Goal: Information Seeking & Learning: Find specific fact

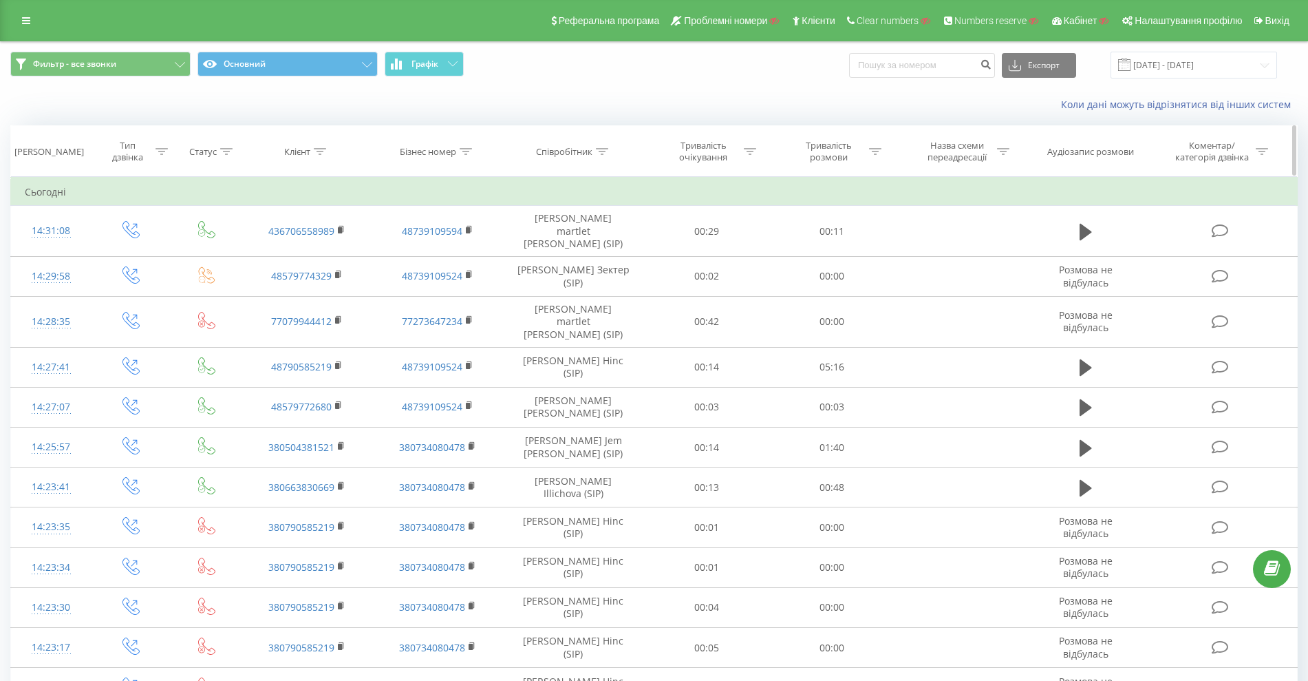
click at [583, 149] on div "Співробітник" at bounding box center [564, 152] width 56 height 12
click at [564, 248] on input "text" at bounding box center [573, 250] width 121 height 24
type input "Volt"
click at [611, 275] on span "OK" at bounding box center [603, 276] width 39 height 21
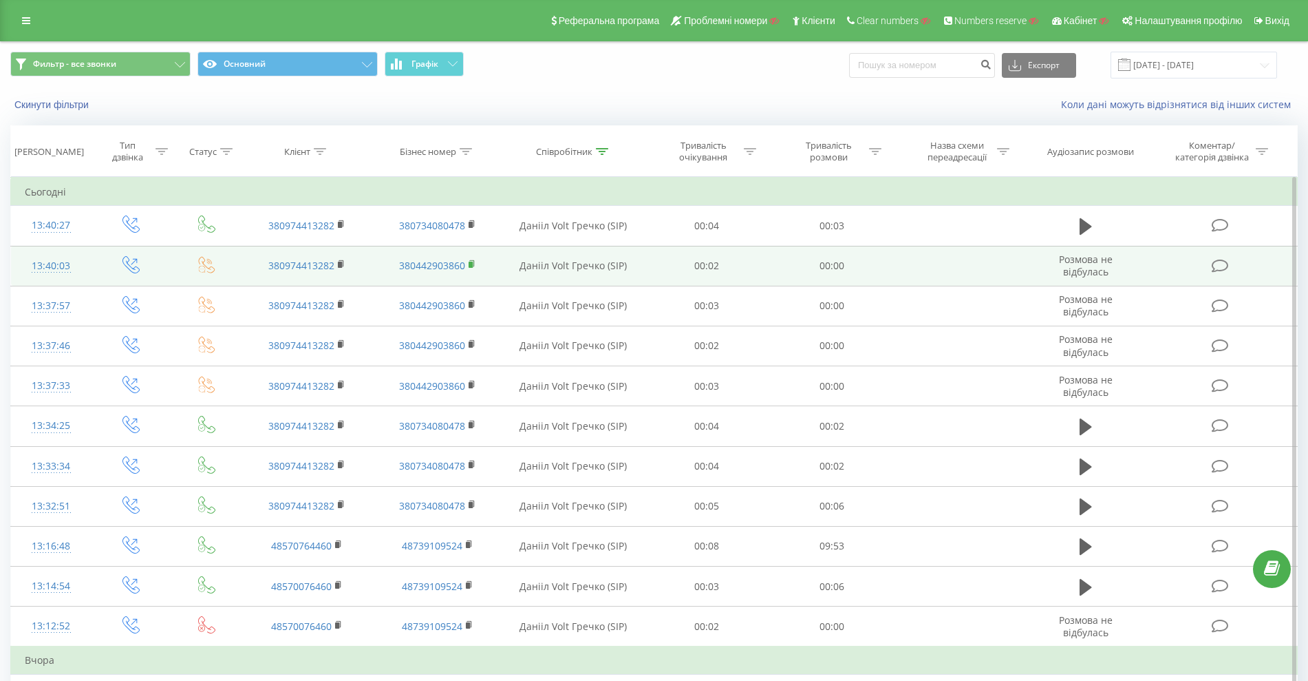
click at [471, 264] on rect at bounding box center [471, 265] width 4 height 6
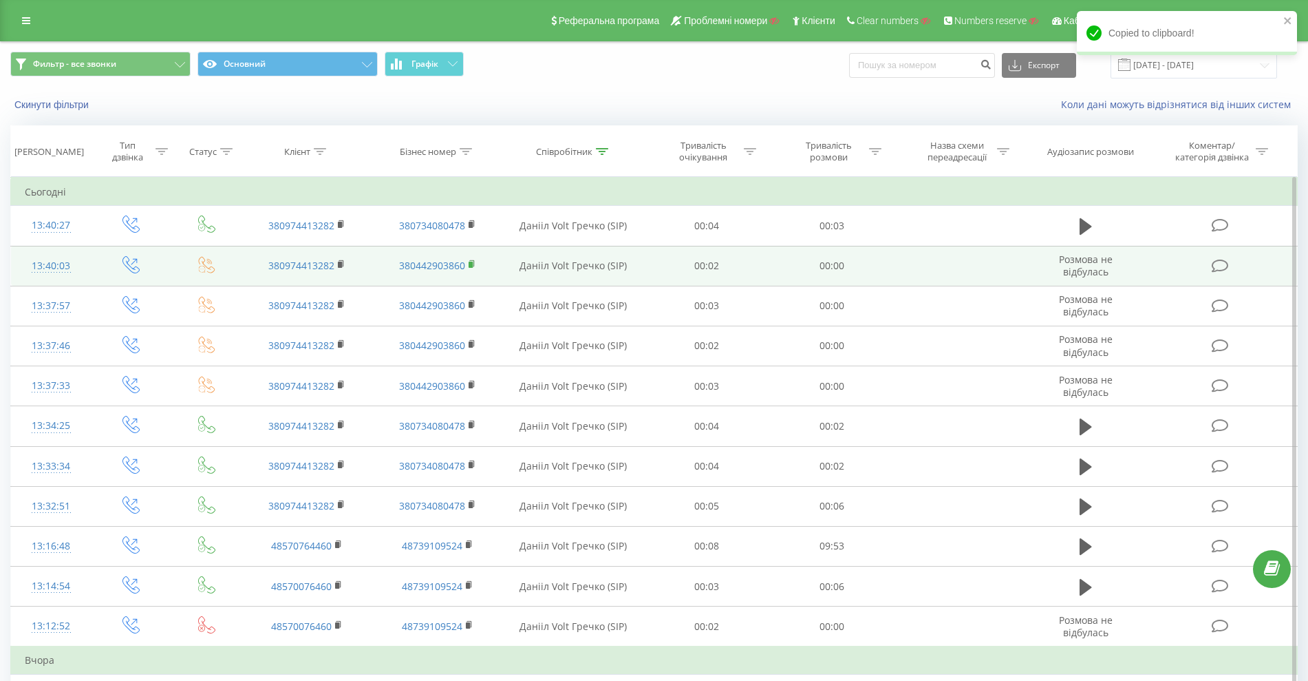
click at [472, 263] on rect at bounding box center [471, 265] width 4 height 6
click at [56, 268] on div "13:40:03" at bounding box center [51, 266] width 52 height 27
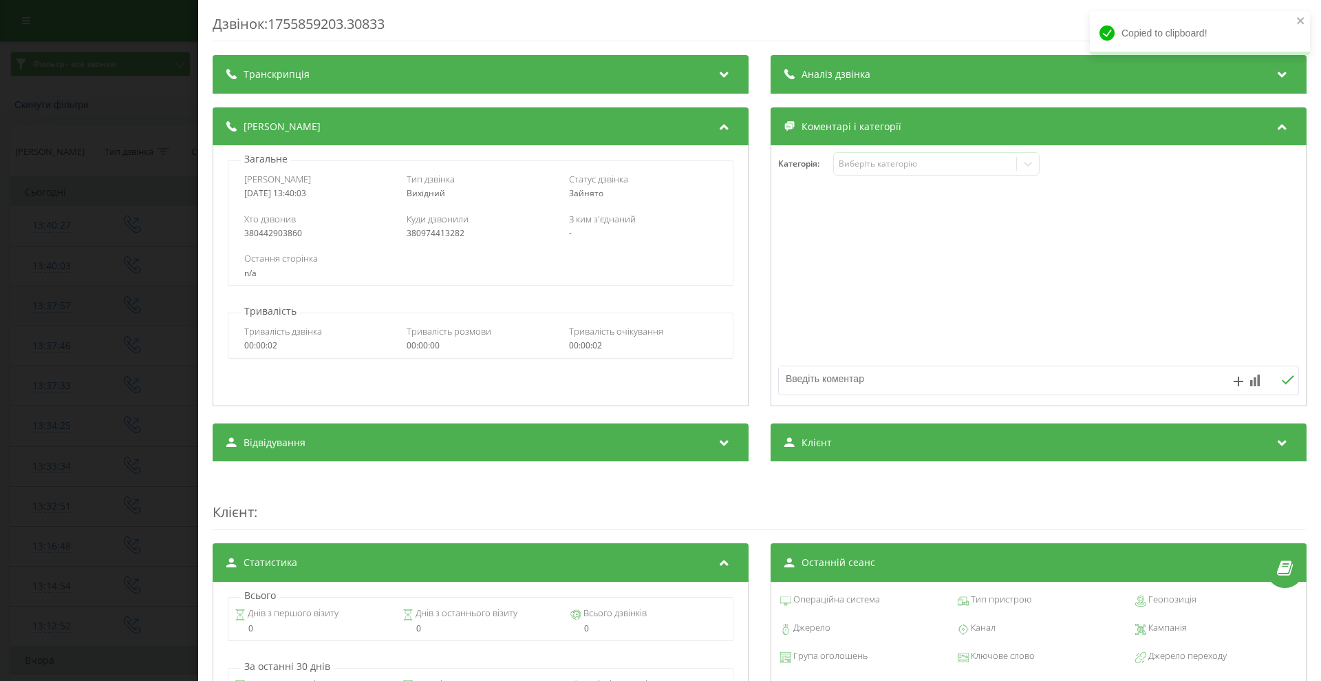
drag, startPoint x: 110, startPoint y: 274, endPoint x: 92, endPoint y: 301, distance: 32.3
click at [110, 275] on div "Дзвінок : 1755859203.30833 Транскрипція Для AI-аналізу майбутніх дзвінків налаш…" at bounding box center [660, 340] width 1321 height 681
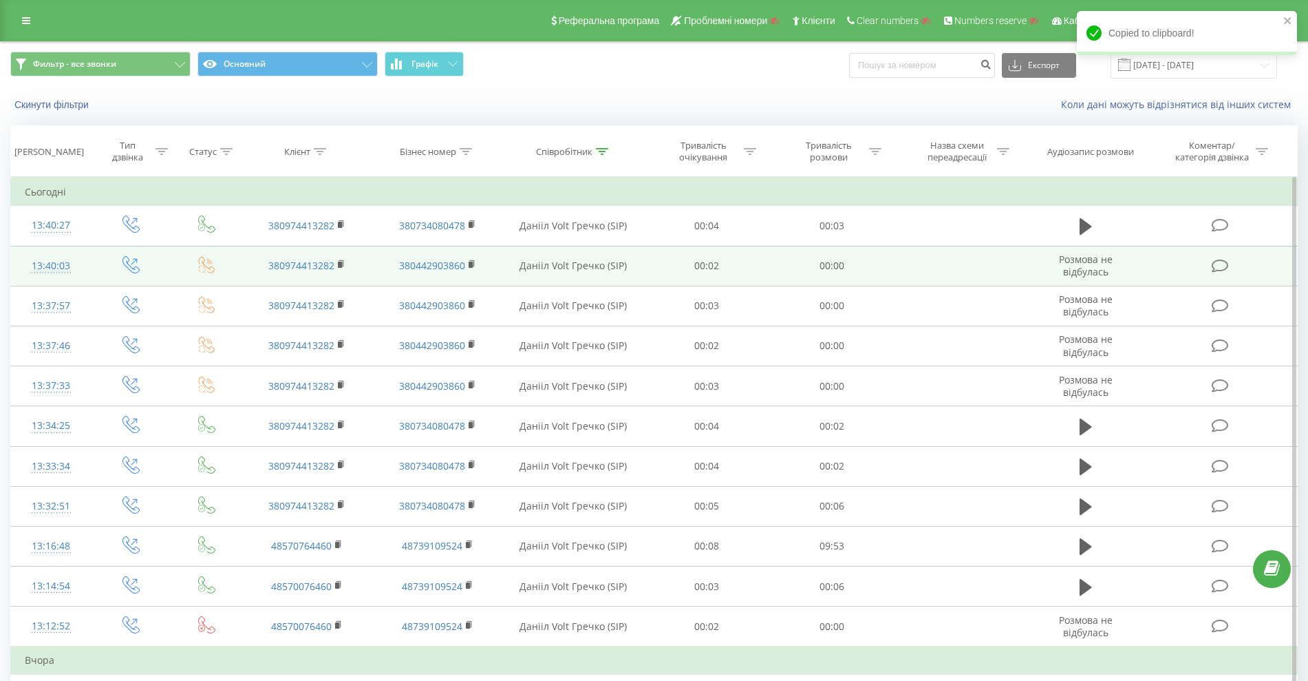
click at [42, 267] on div "13:40:03" at bounding box center [51, 266] width 52 height 27
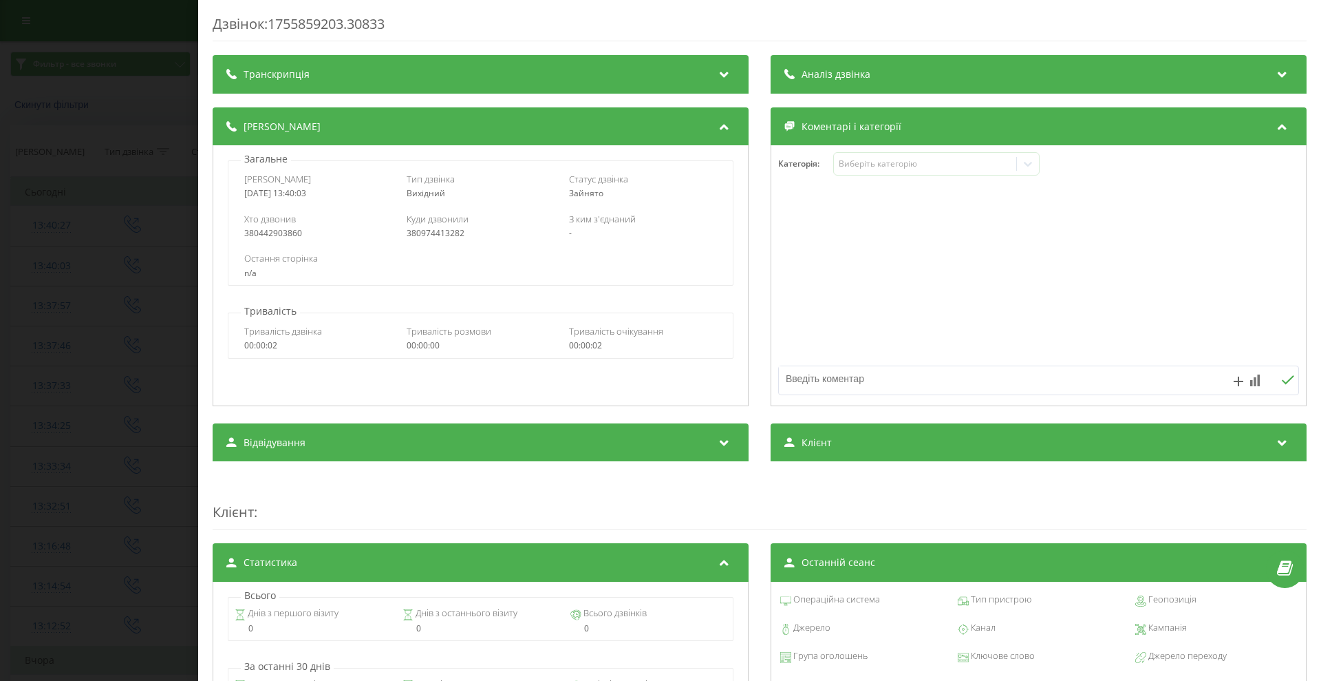
drag, startPoint x: 295, startPoint y: 195, endPoint x: 238, endPoint y: 196, distance: 56.5
click at [238, 196] on div "Дата дзвінка [DATE] 13:40:03 Тип дзвінка Вихідний Статус дзвінка Зайнято" at bounding box center [480, 186] width 504 height 40
copy div "[DATE] 13:40:03"
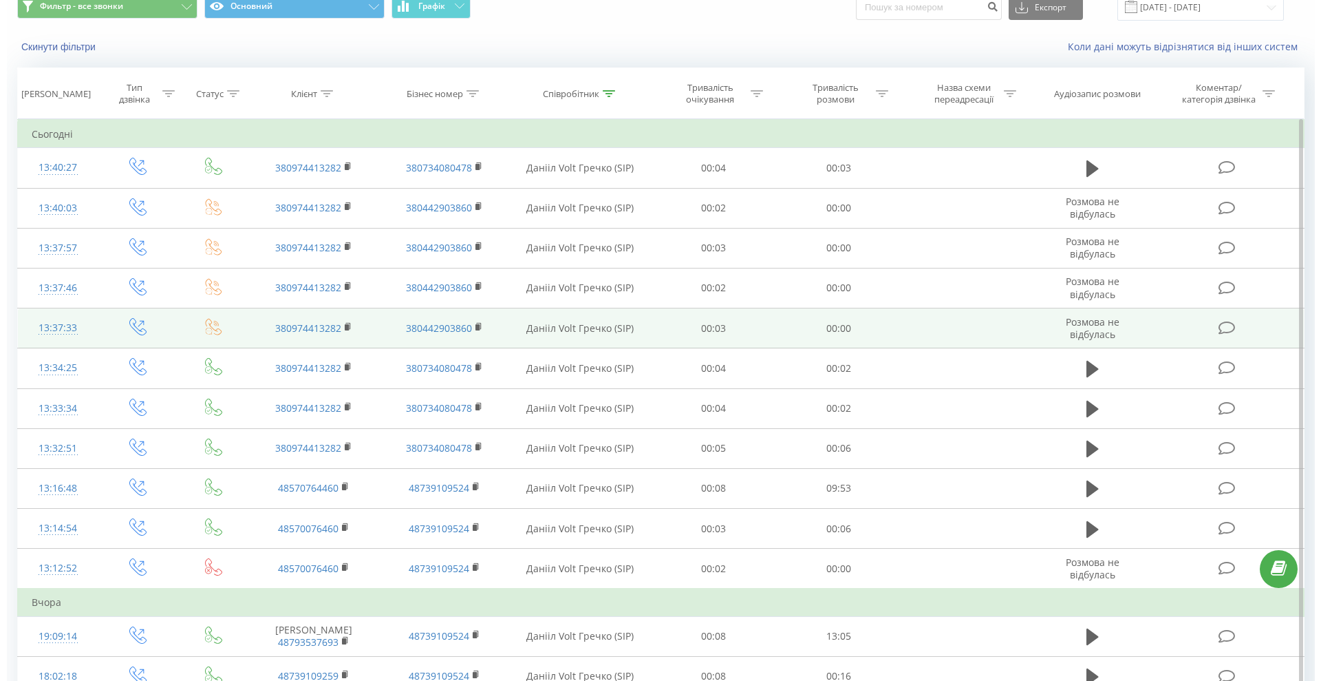
scroll to position [86, 0]
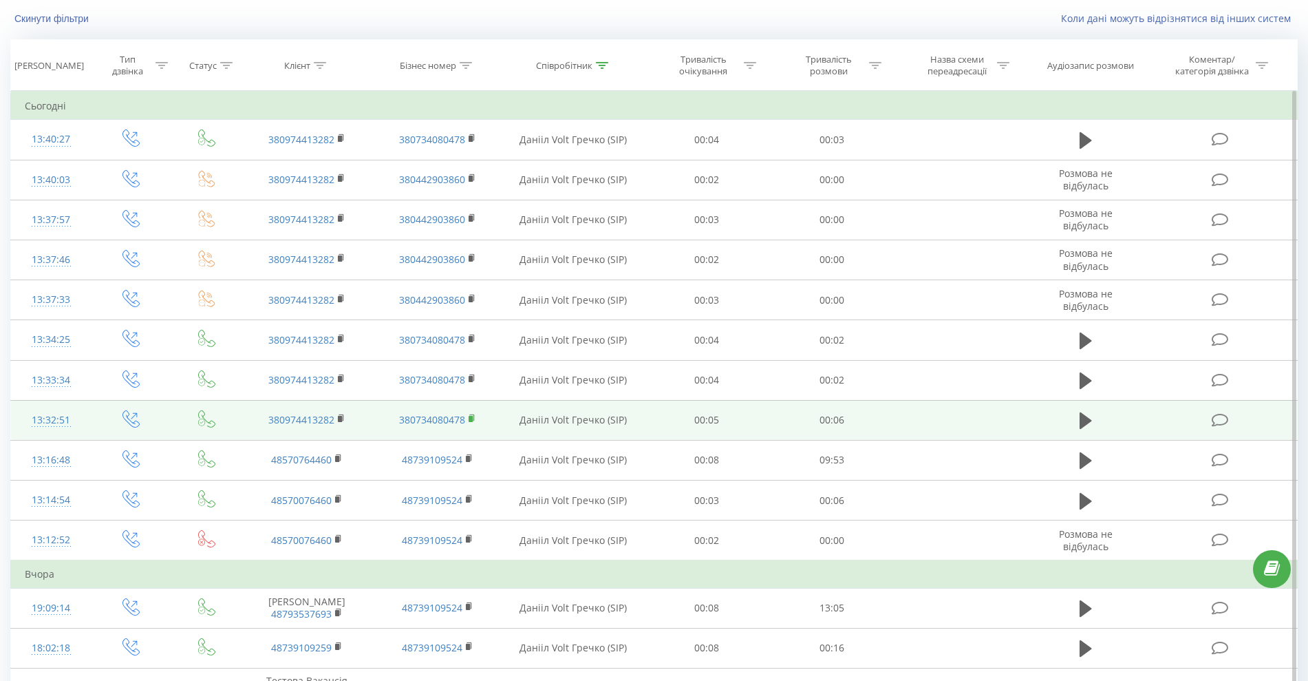
click at [473, 418] on rect at bounding box center [471, 419] width 4 height 6
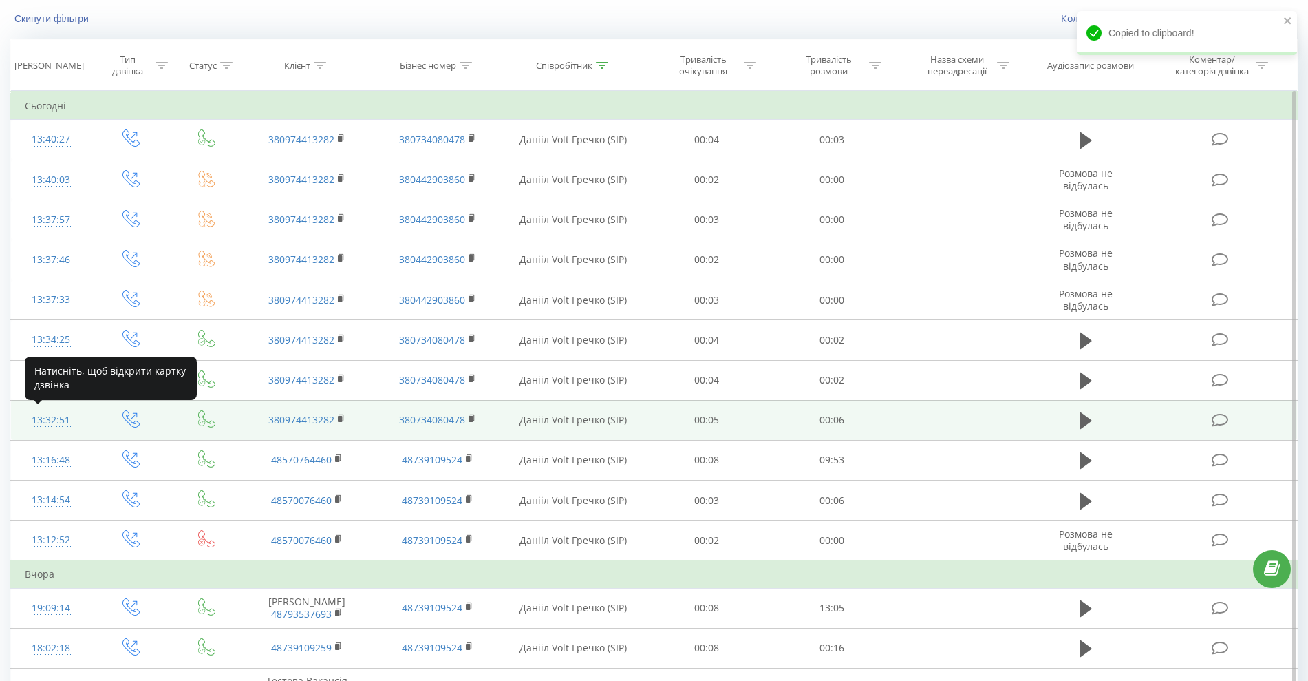
click at [57, 420] on div "13:32:51" at bounding box center [51, 420] width 52 height 27
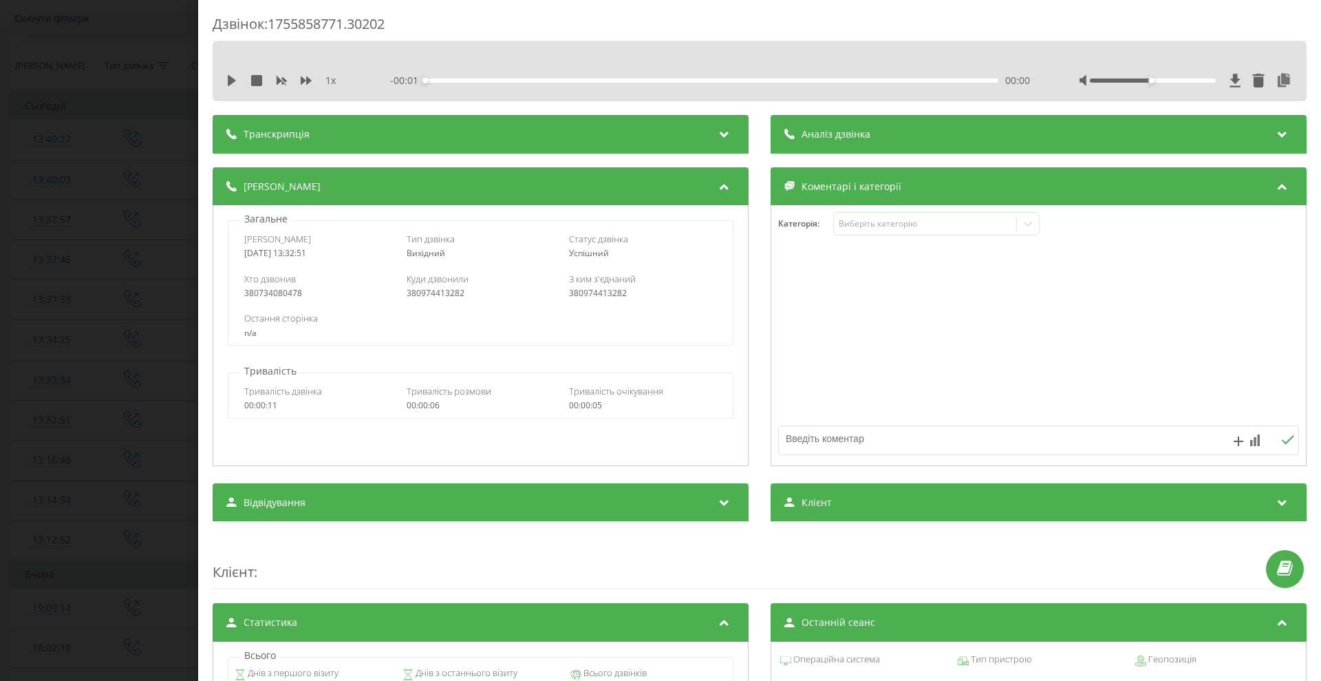
drag, startPoint x: 330, startPoint y: 252, endPoint x: 233, endPoint y: 251, distance: 97.7
click at [233, 251] on div "Дата дзвінка [DATE] 13:32:51 Тип дзвінка Вихідний Статус дзвінка Успішний" at bounding box center [480, 246] width 504 height 40
